Goal: Navigation & Orientation: Find specific page/section

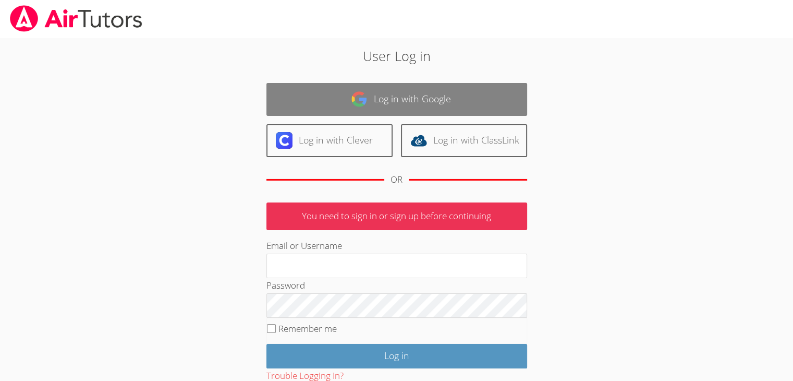
click at [371, 83] on link "Log in with Google" at bounding box center [396, 99] width 261 height 33
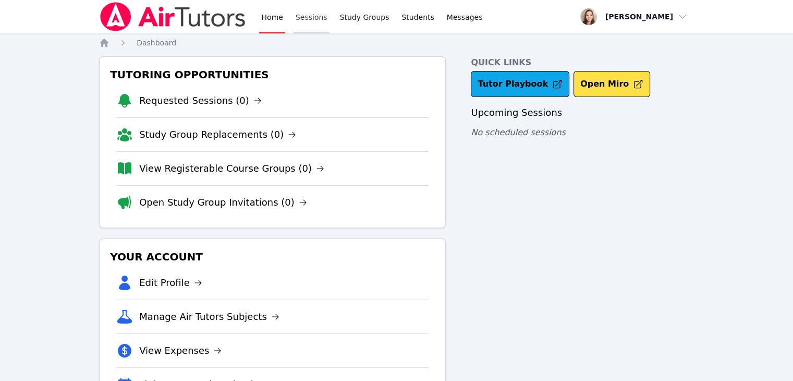
click at [315, 17] on link "Sessions" at bounding box center [311, 16] width 36 height 33
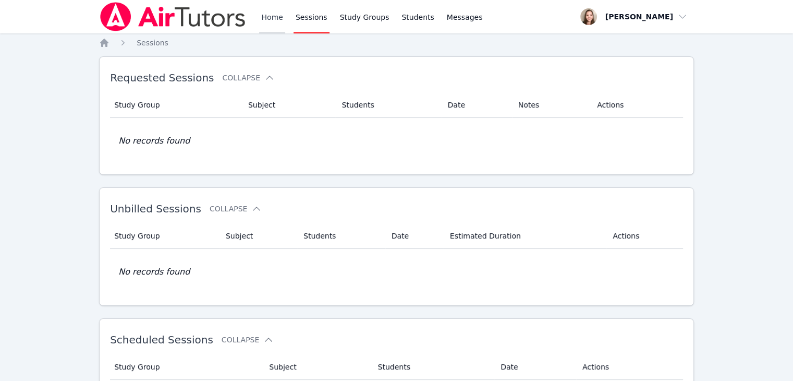
click at [259, 11] on div "Home Sessions Study Groups Students Messages" at bounding box center [291, 16] width 385 height 33
click at [272, 15] on link "Home" at bounding box center [272, 16] width 26 height 33
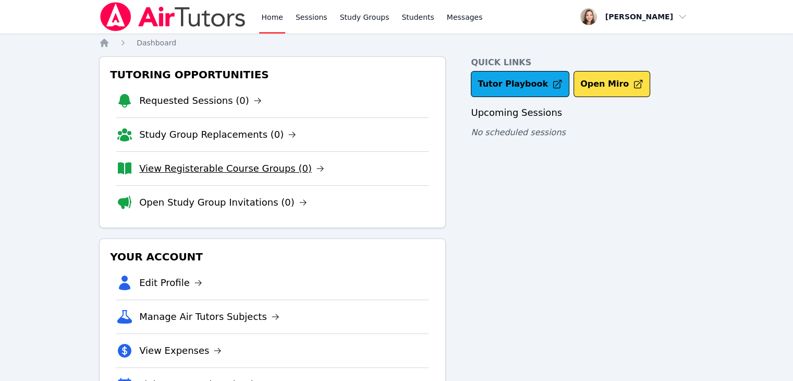
click at [216, 163] on link "View Registerable Course Groups (0)" at bounding box center [231, 168] width 185 height 15
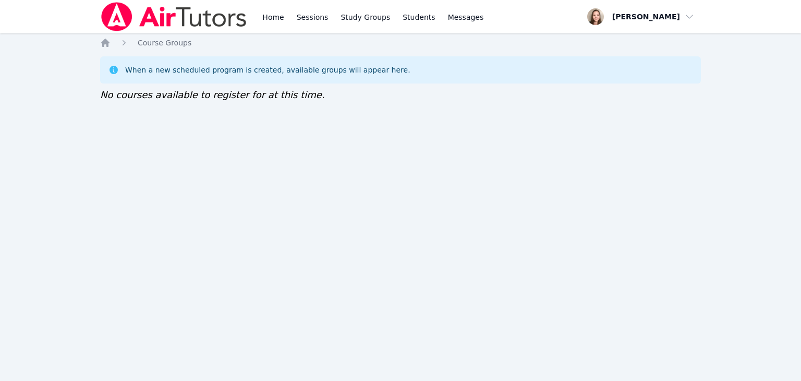
click at [225, 15] on img at bounding box center [174, 16] width 148 height 29
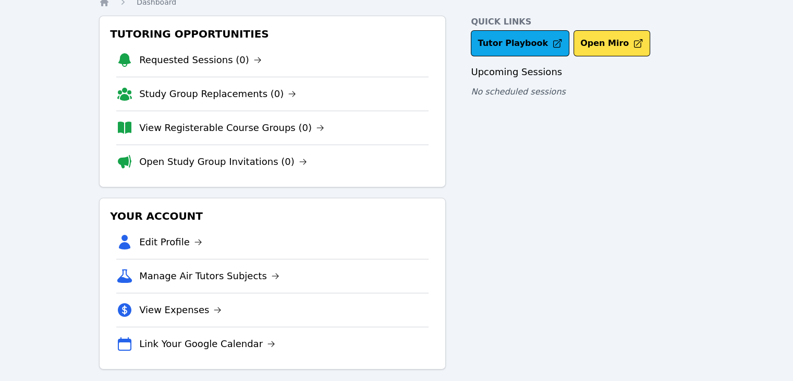
scroll to position [49, 0]
